Goal: Information Seeking & Learning: Find specific fact

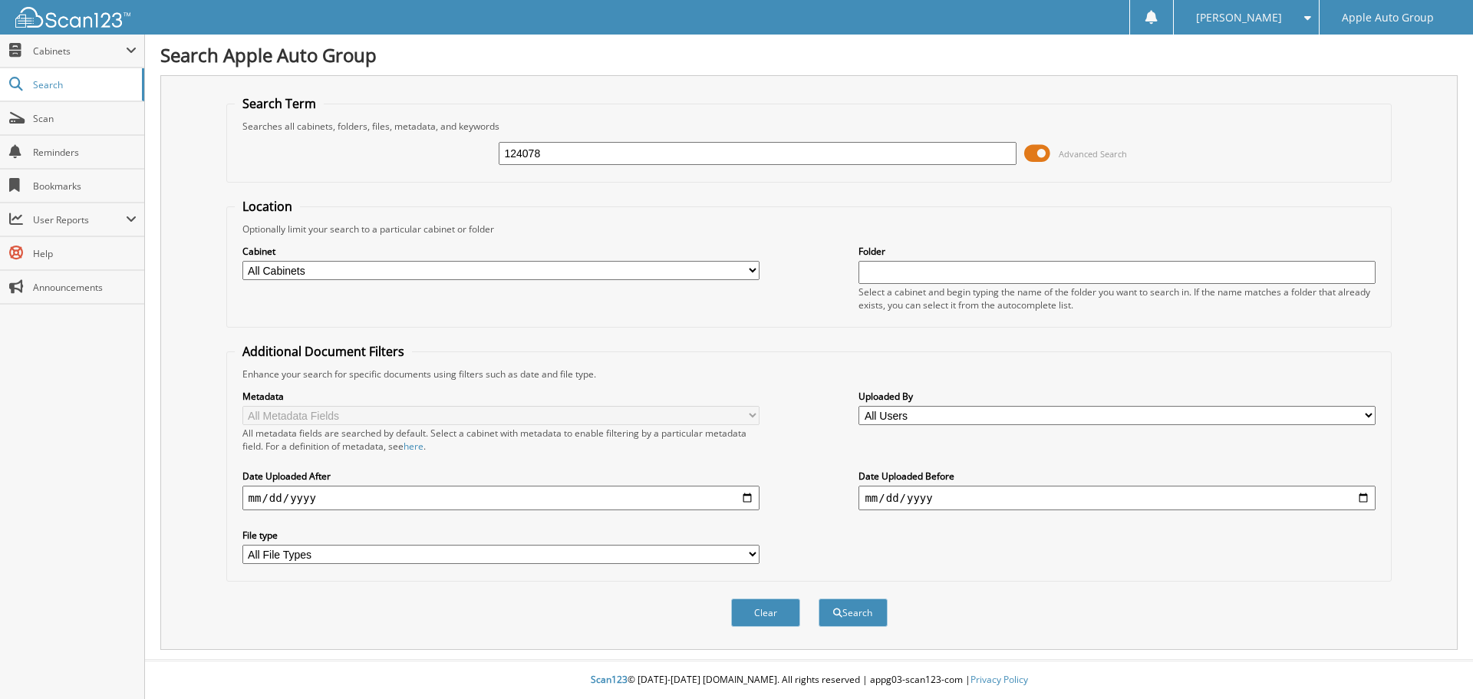
type input "124078"
click at [819, 599] on button "Search" at bounding box center [853, 613] width 69 height 28
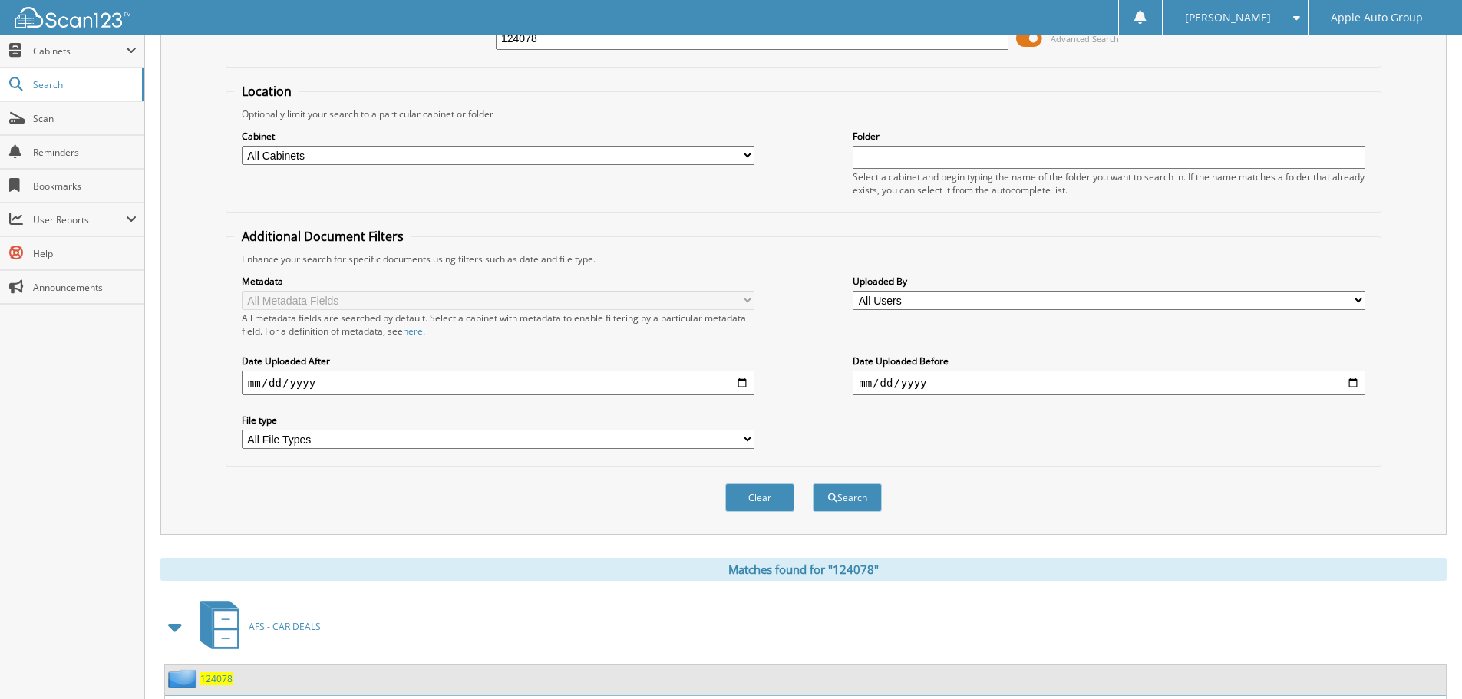
scroll to position [257, 0]
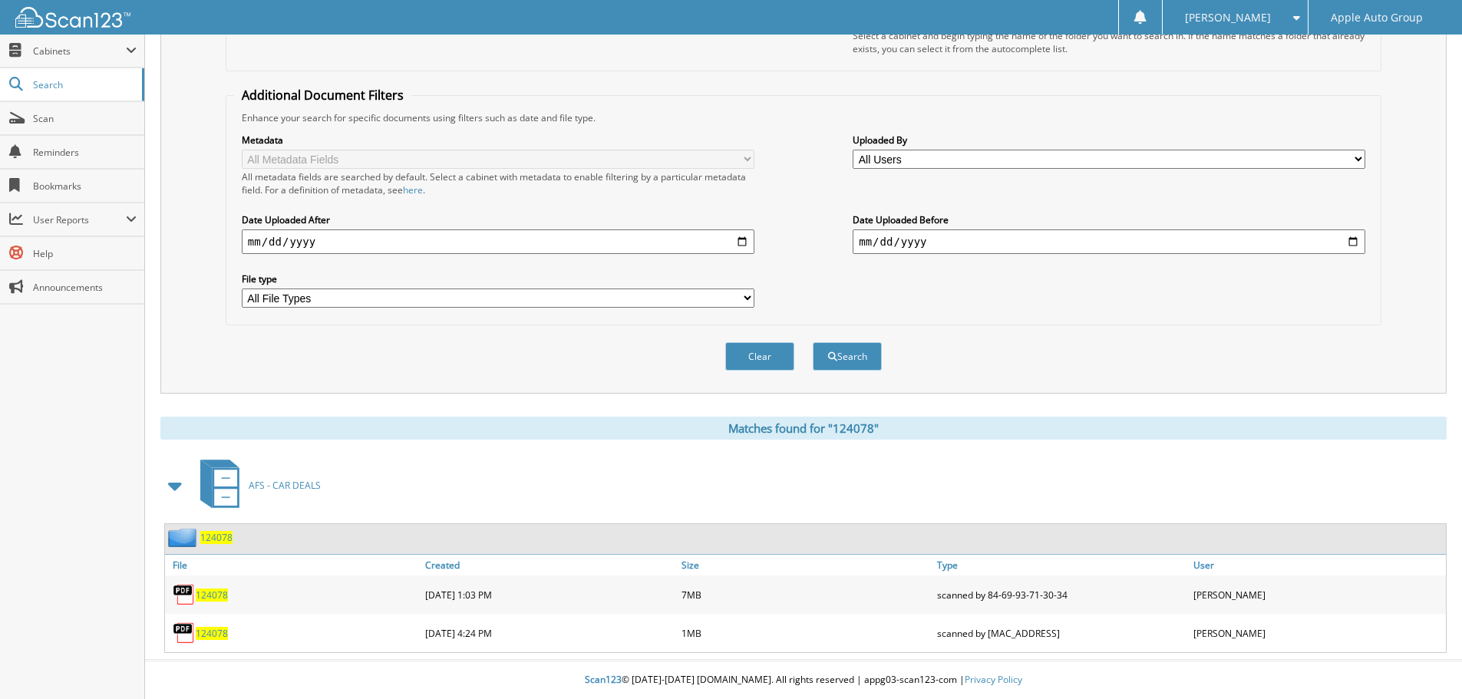
click at [215, 589] on link "124078" at bounding box center [212, 595] width 32 height 13
